Goal: Navigation & Orientation: Understand site structure

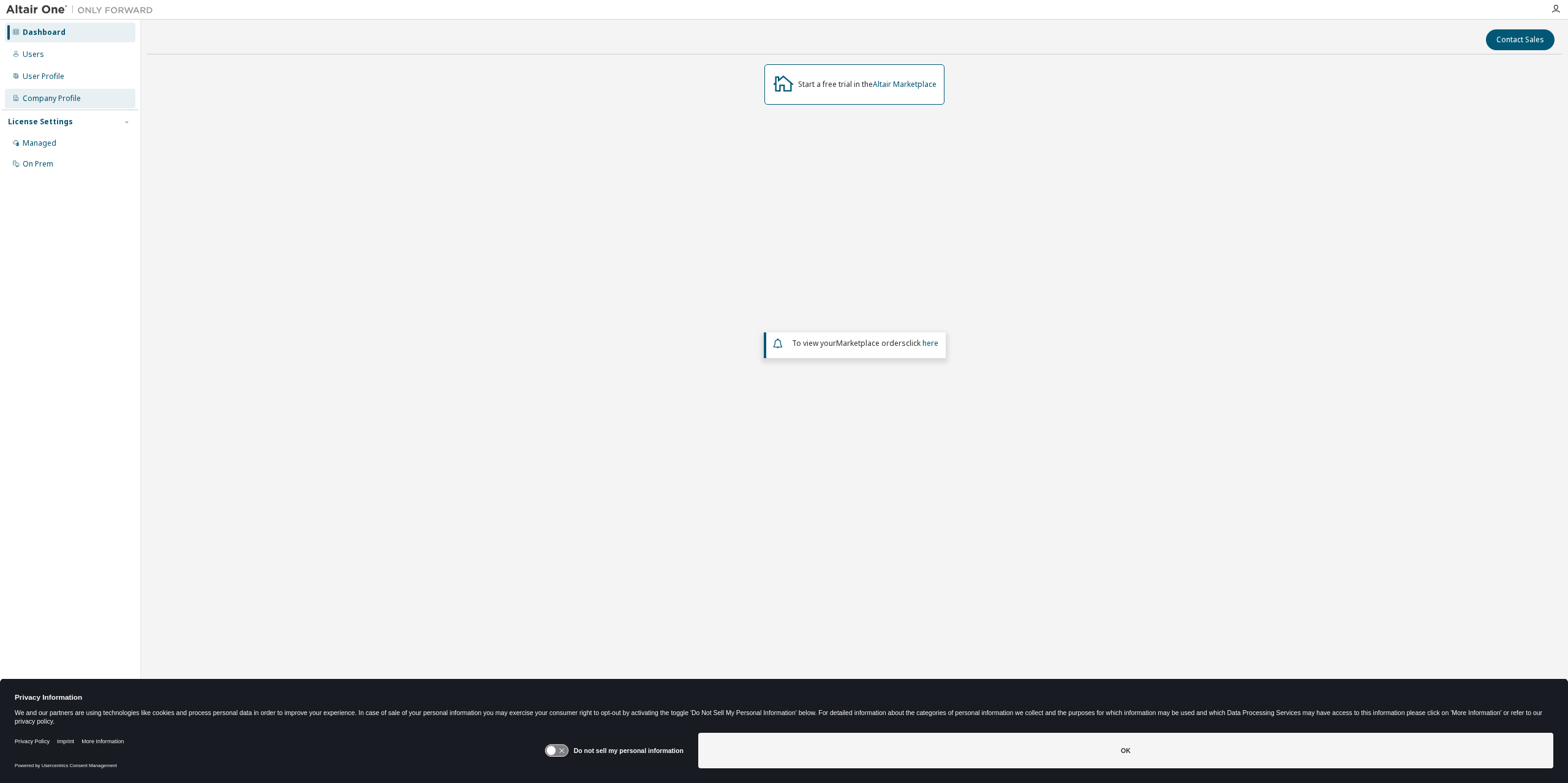
click at [58, 89] on div "Company Profile" at bounding box center [70, 98] width 131 height 20
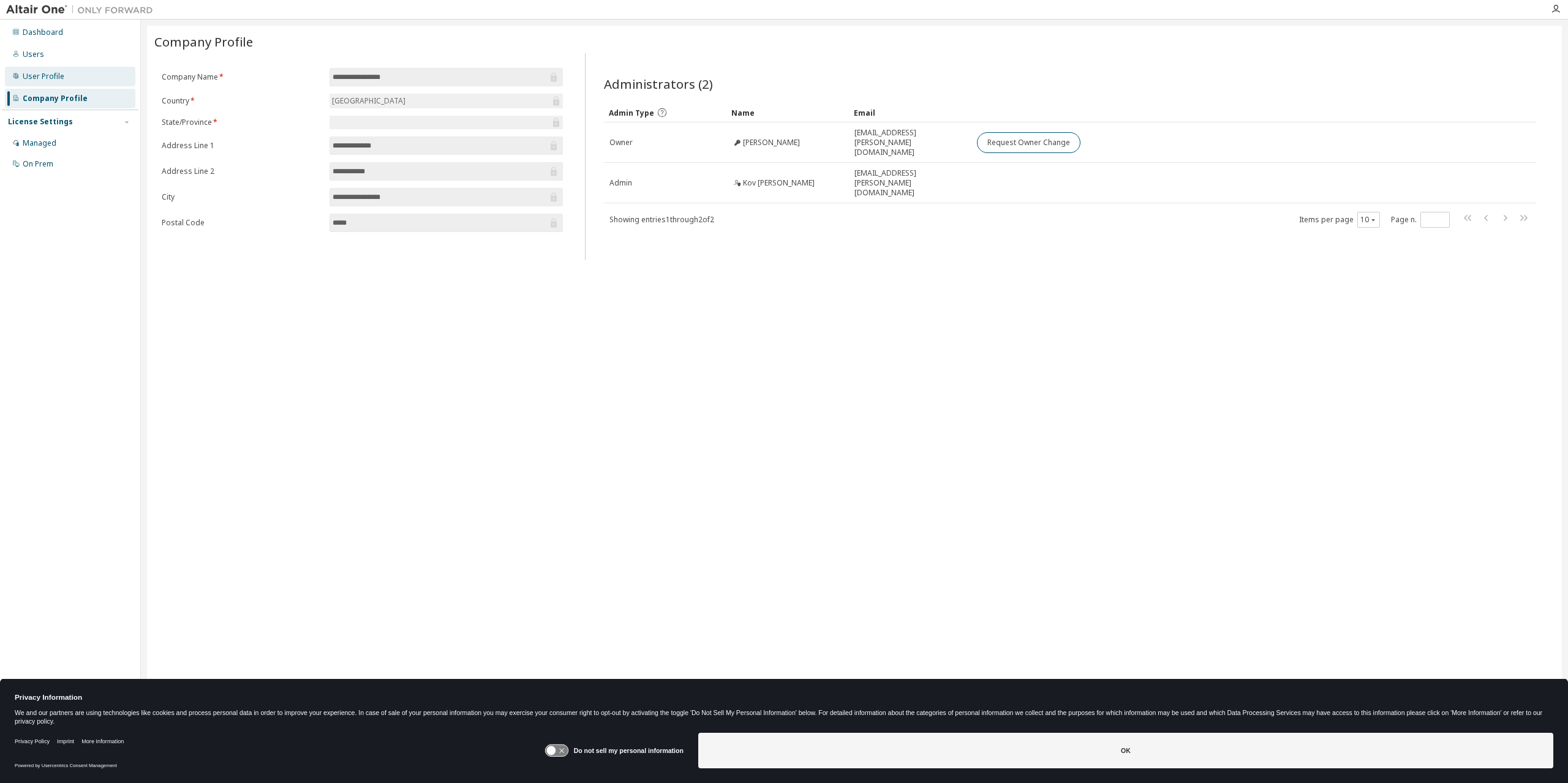
click at [74, 86] on div "User Profile" at bounding box center [70, 77] width 131 height 20
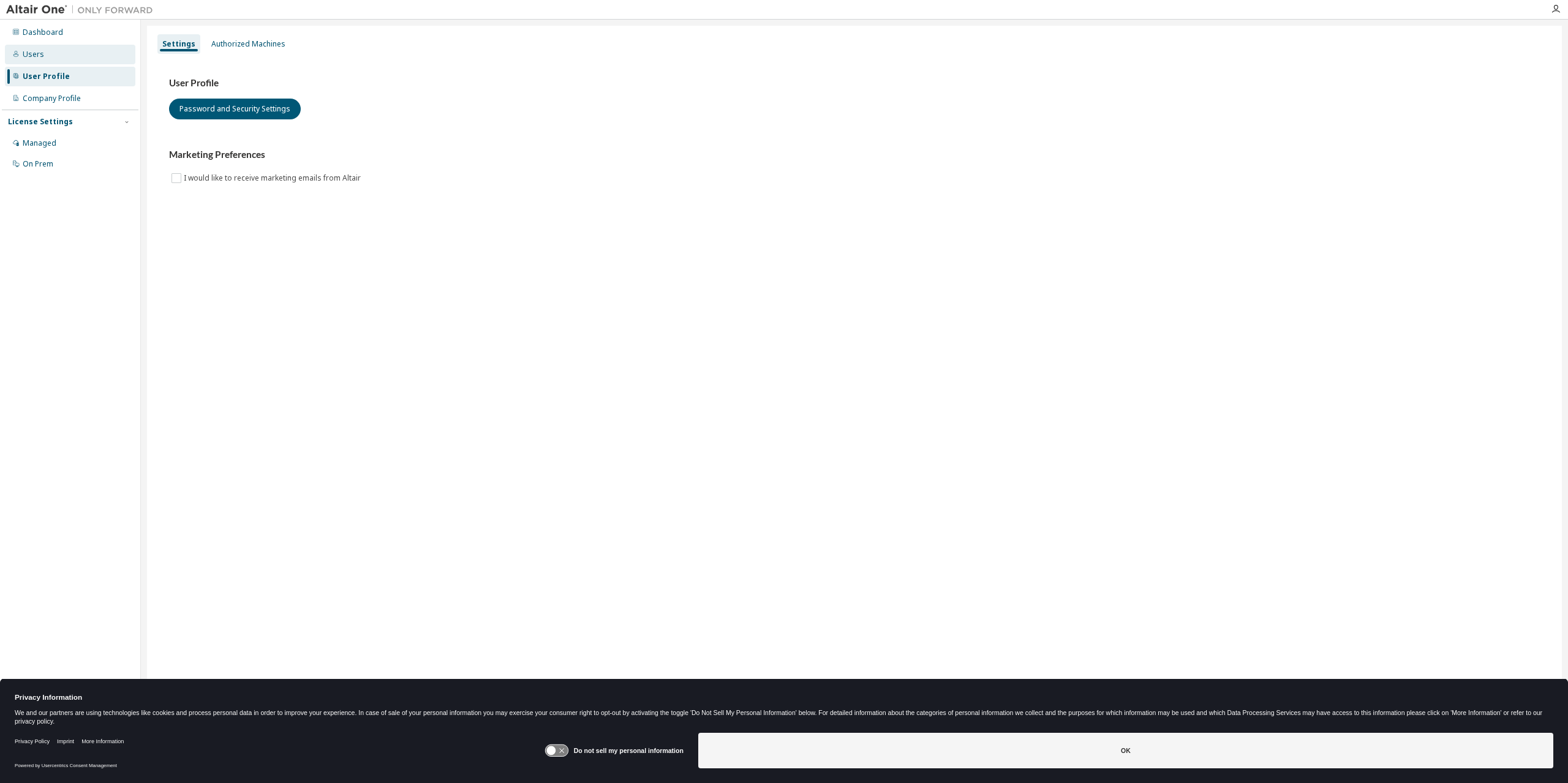
click at [61, 61] on div "Users" at bounding box center [70, 54] width 131 height 20
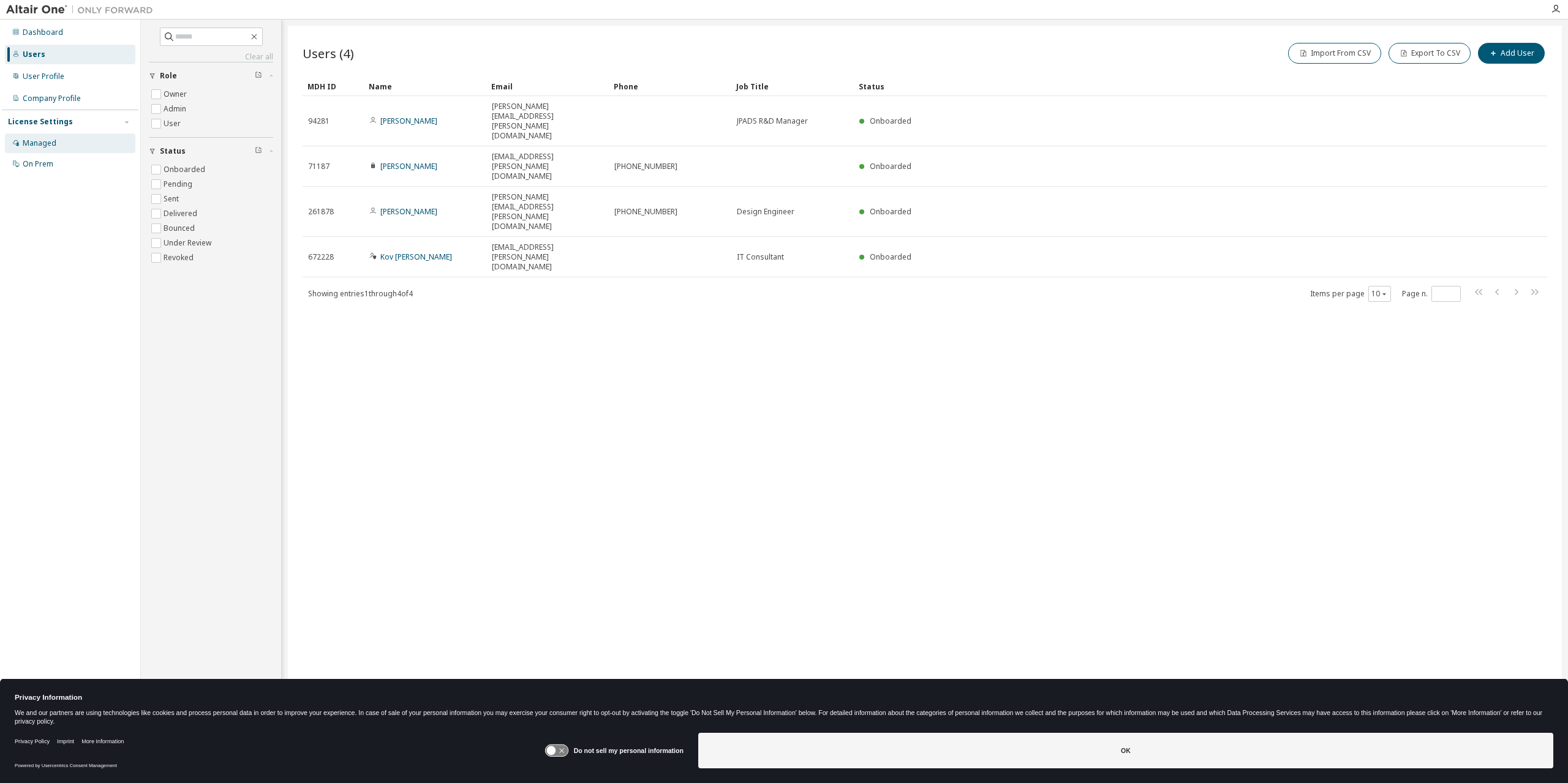
click at [34, 147] on div "Managed" at bounding box center [39, 143] width 33 height 10
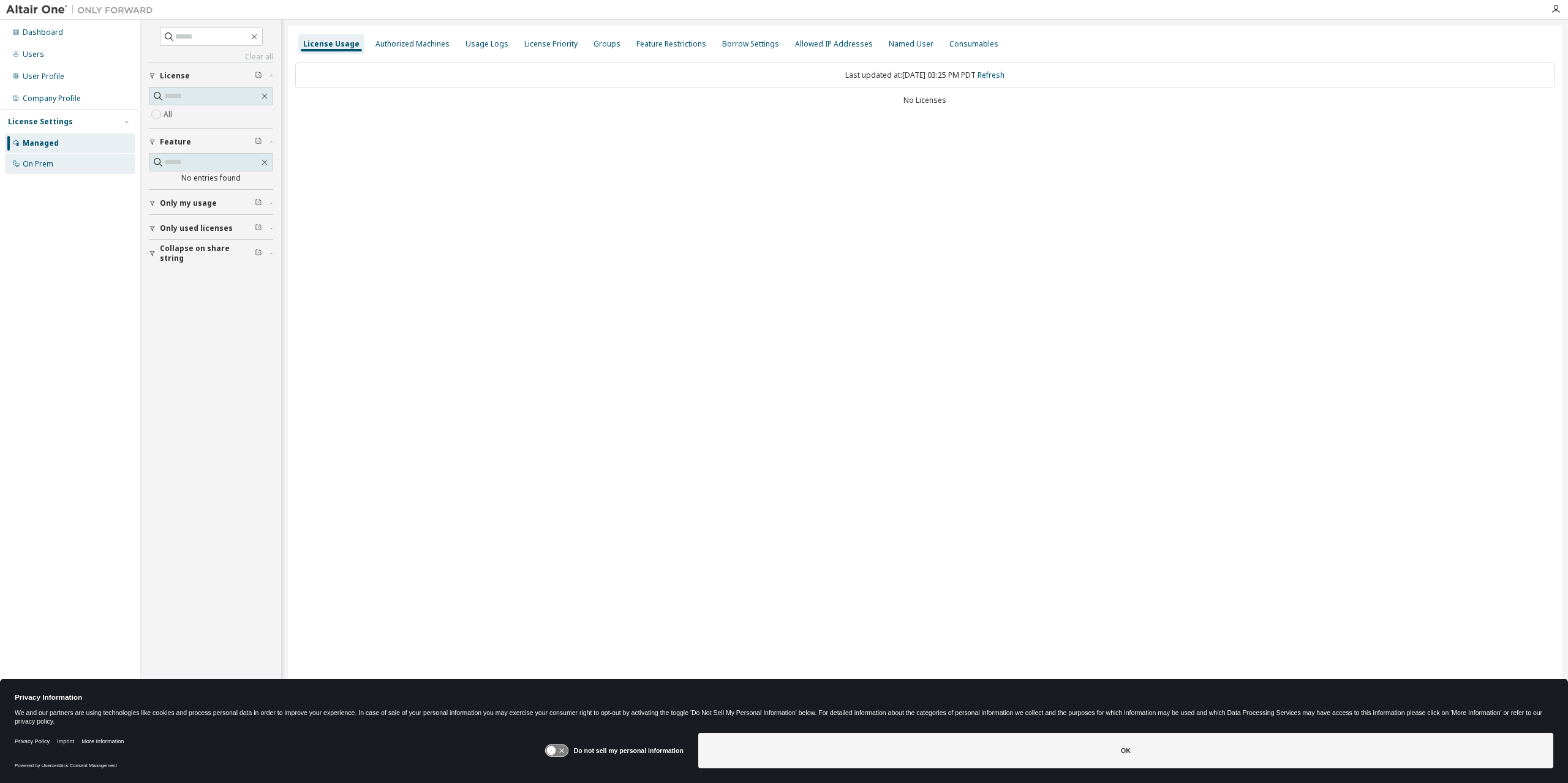
click at [91, 169] on div "On Prem" at bounding box center [70, 164] width 131 height 20
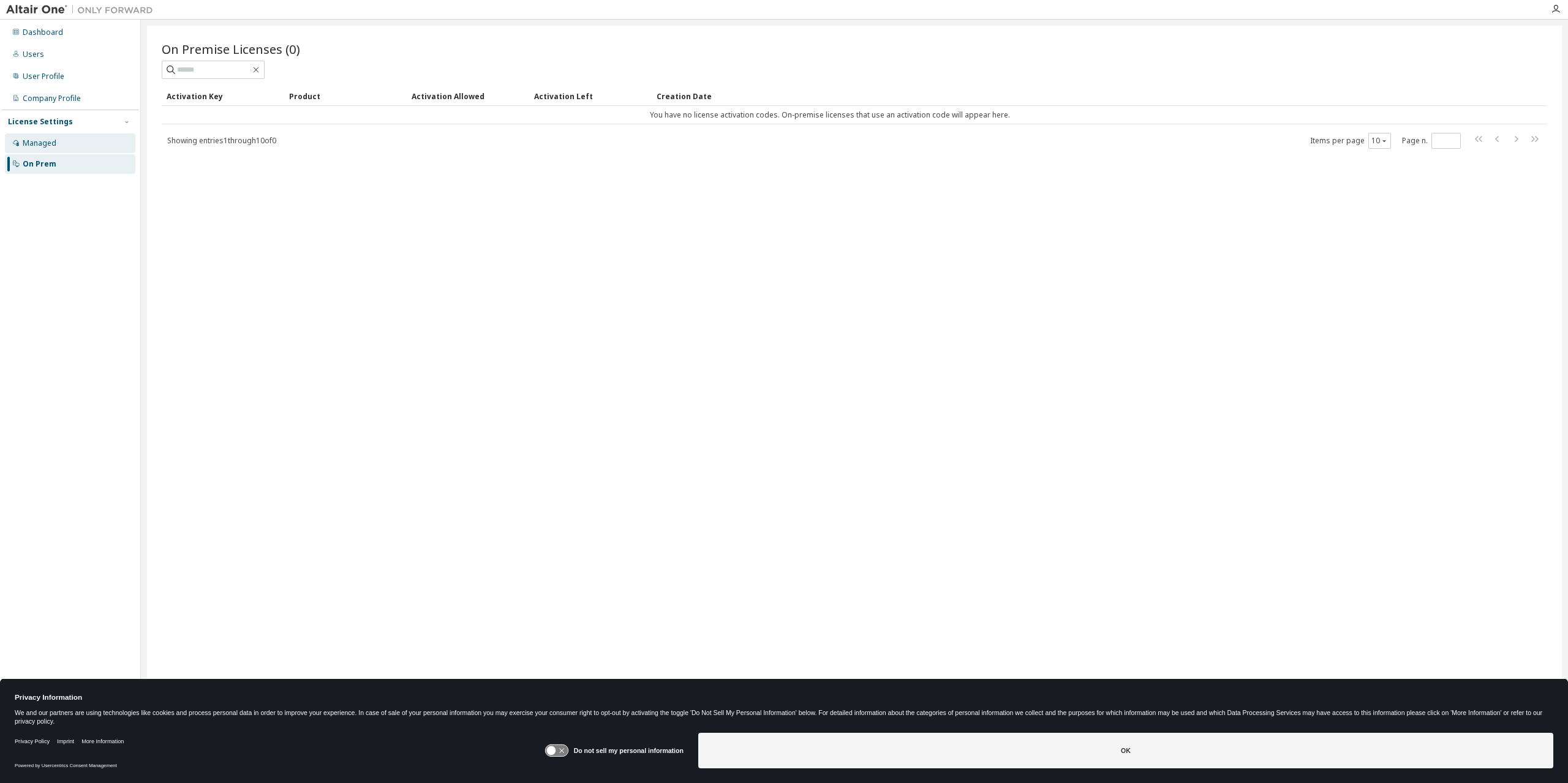
click at [100, 146] on div "Managed" at bounding box center [70, 143] width 131 height 20
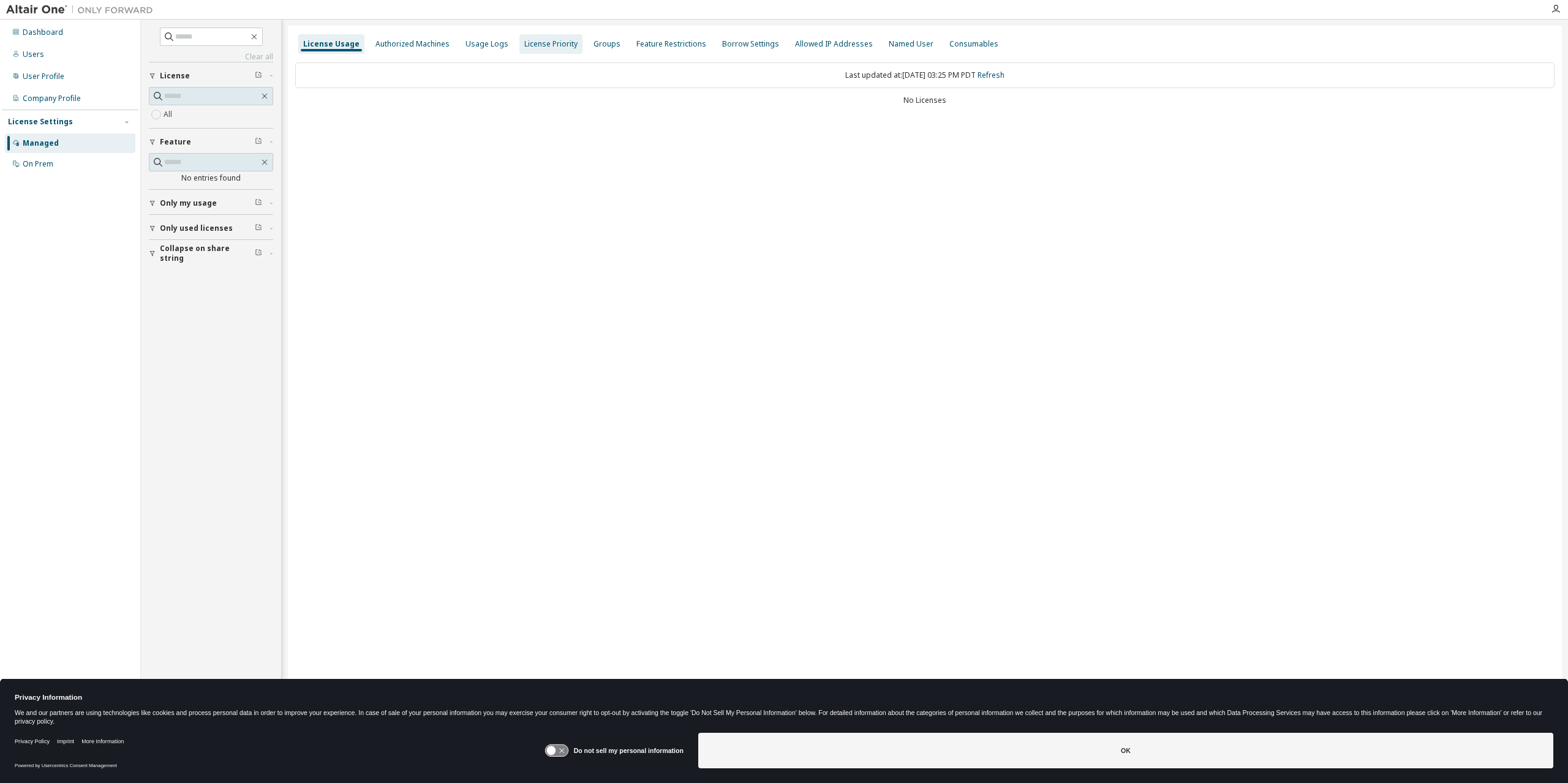
click at [410, 51] on div "Authorized Machines" at bounding box center [413, 44] width 84 height 20
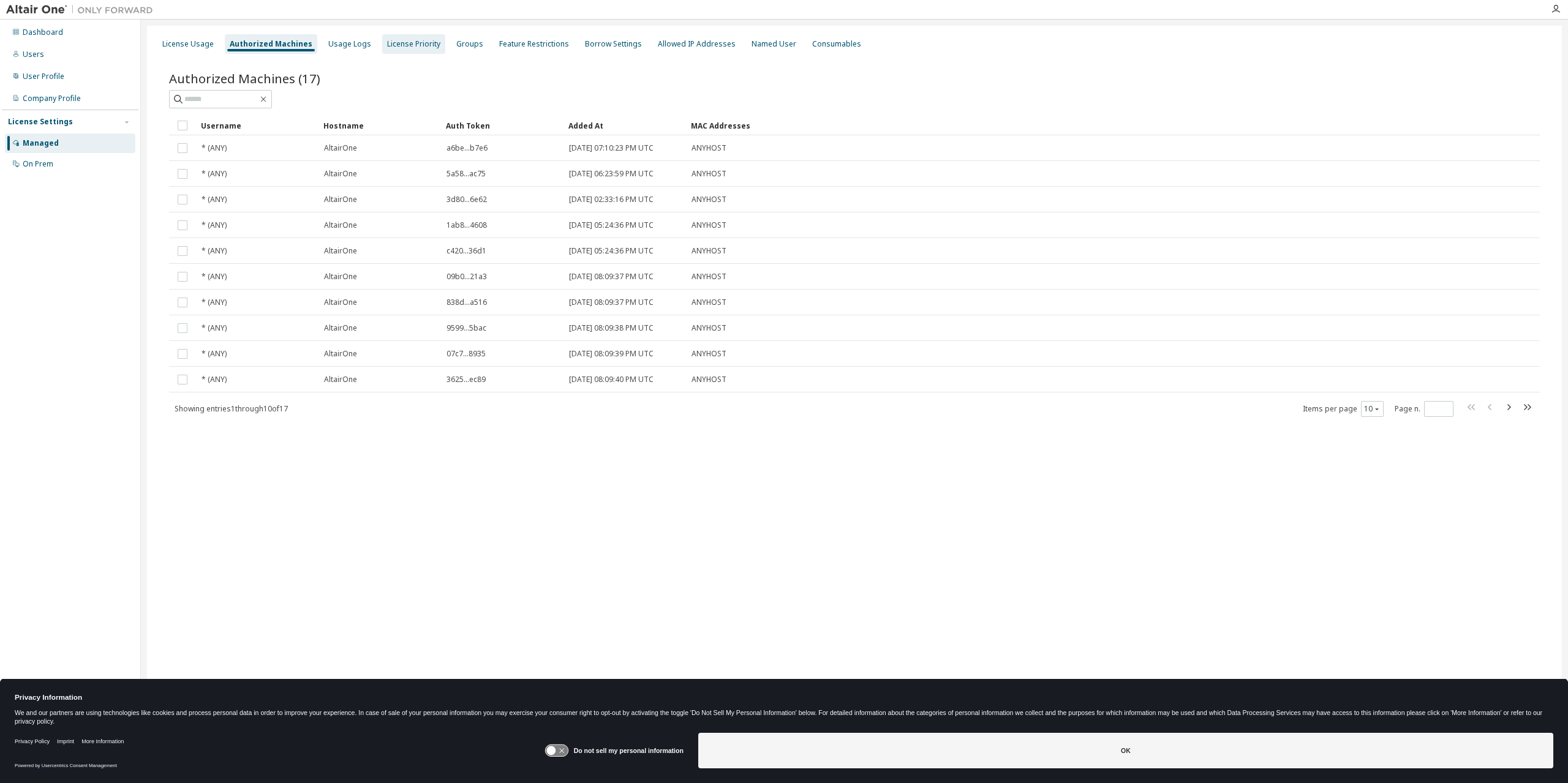
click at [382, 51] on div "License Priority" at bounding box center [413, 44] width 63 height 20
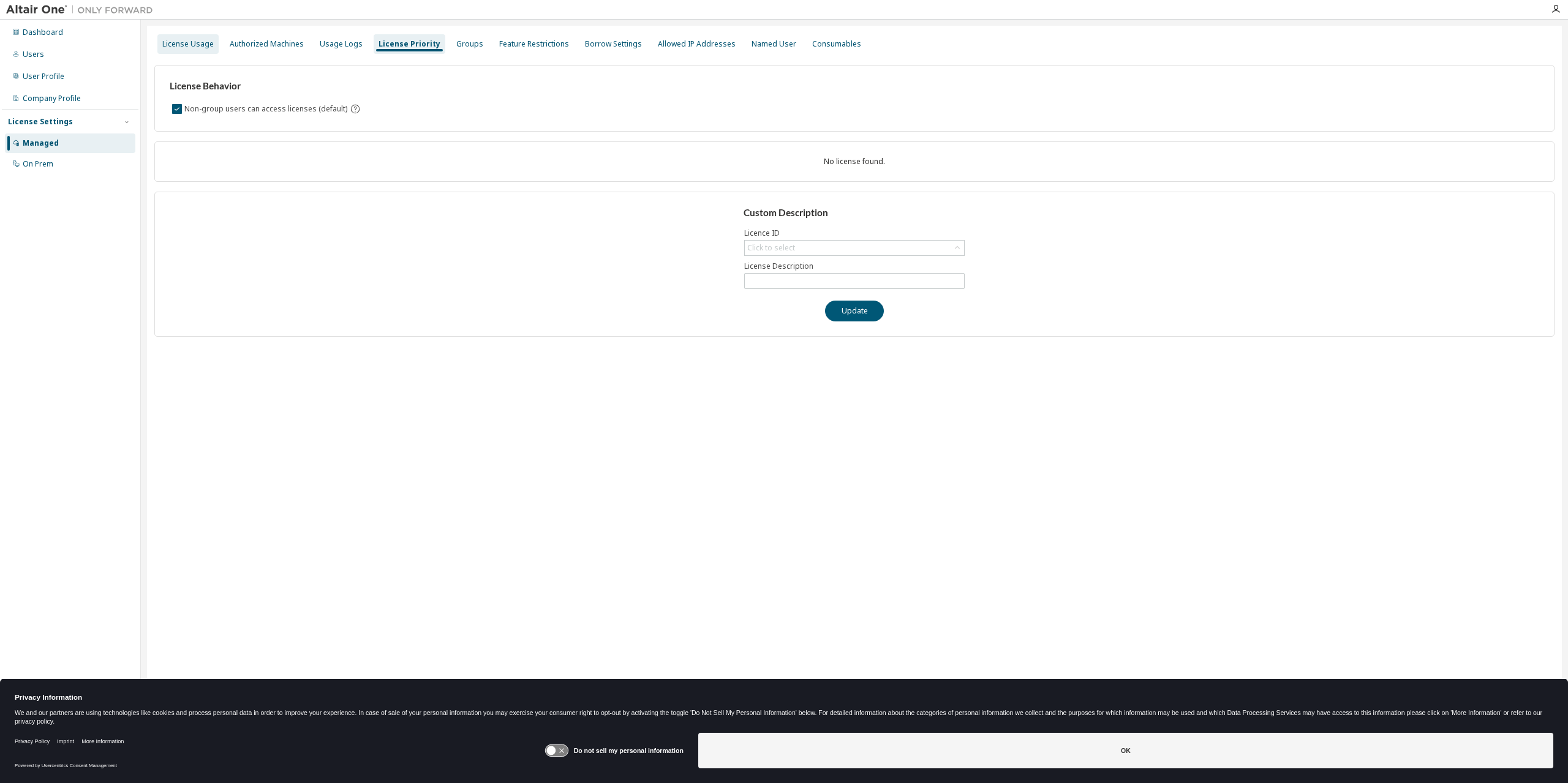
click at [206, 43] on div "License Usage" at bounding box center [188, 44] width 51 height 10
